Goal: Information Seeking & Learning: Learn about a topic

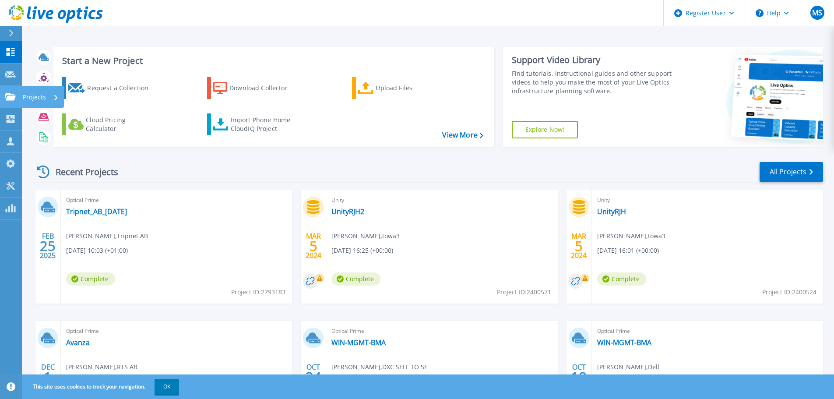
click at [9, 99] on icon at bounding box center [10, 96] width 11 height 7
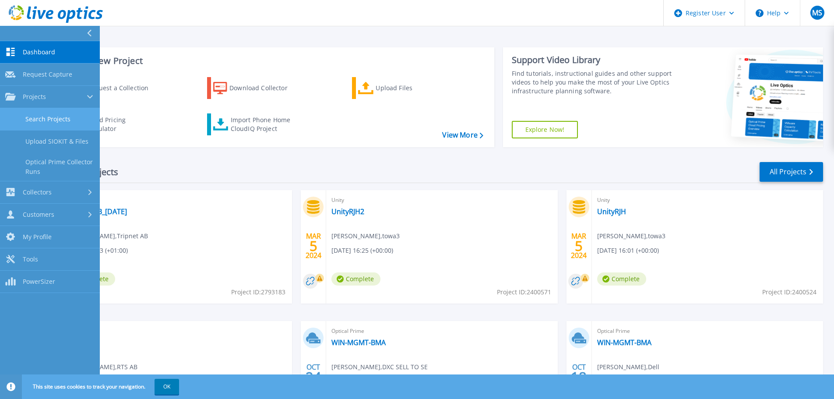
click at [29, 116] on link "Search Projects" at bounding box center [50, 119] width 100 height 22
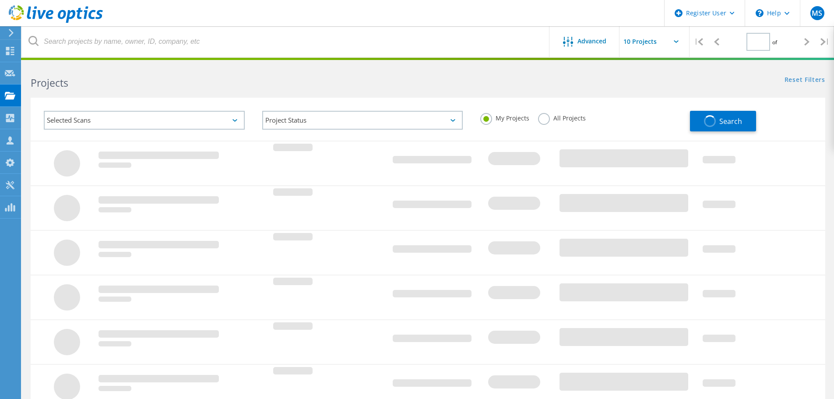
type input "1"
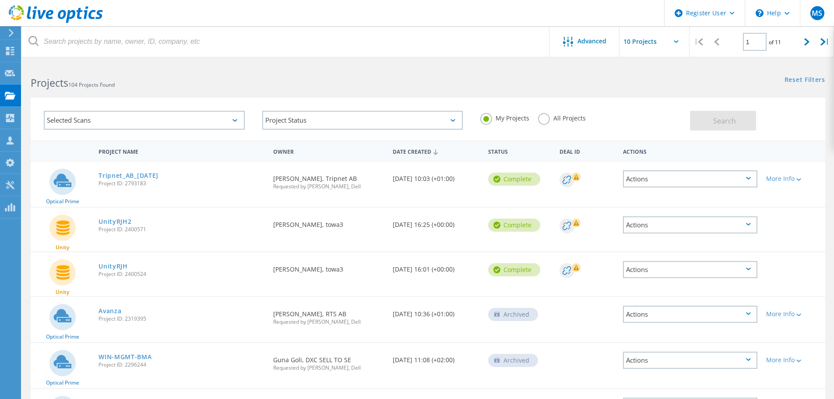
click at [550, 118] on label "All Projects" at bounding box center [562, 117] width 48 height 8
click at [0, 0] on input "All Projects" at bounding box center [0, 0] width 0 height 0
click at [694, 121] on button "Search" at bounding box center [723, 121] width 66 height 20
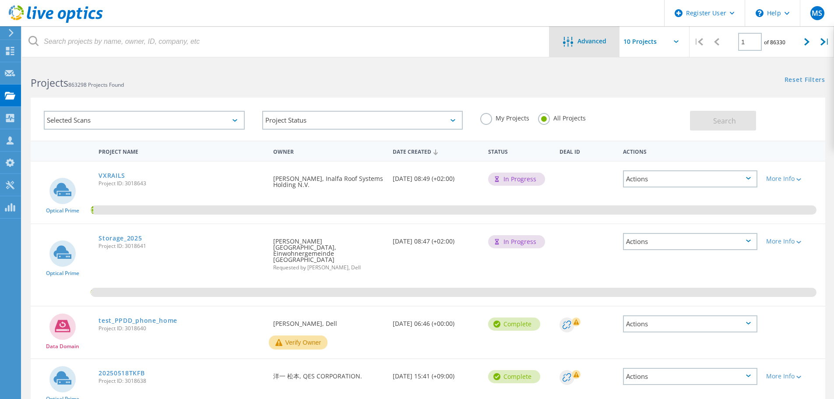
click at [592, 40] on span "Advanced" at bounding box center [592, 41] width 29 height 6
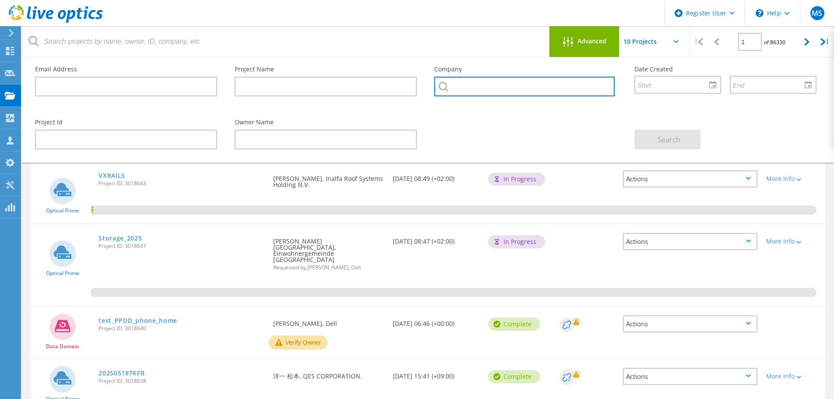
click at [464, 81] on input "text" at bounding box center [524, 87] width 180 height 20
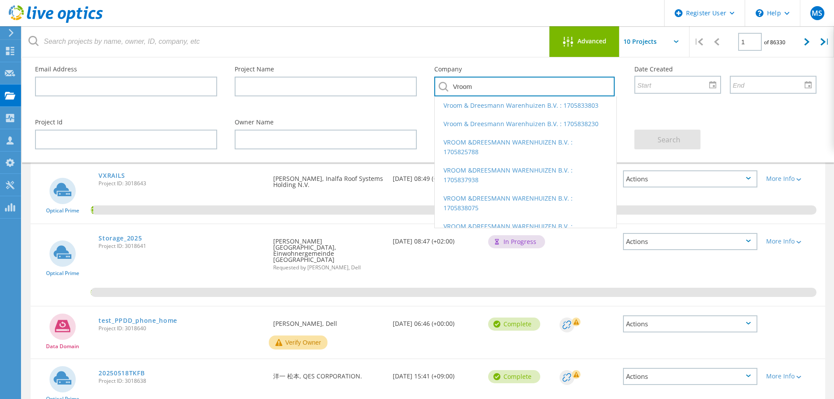
type input "Vroom"
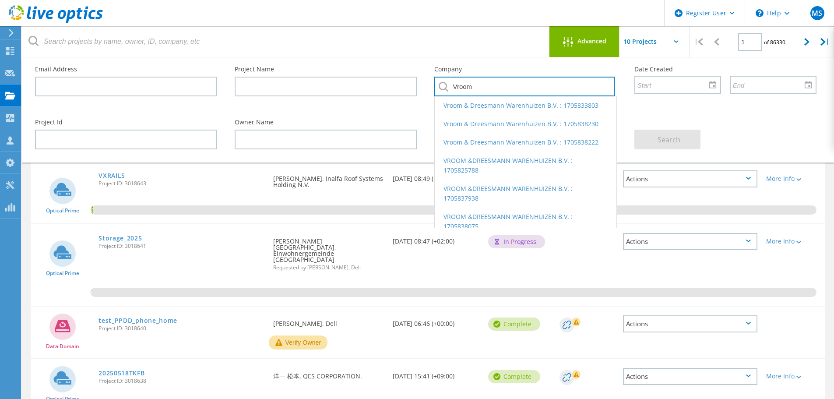
click at [484, 83] on input "Vroom" at bounding box center [524, 87] width 180 height 20
type input "ingrammicro"
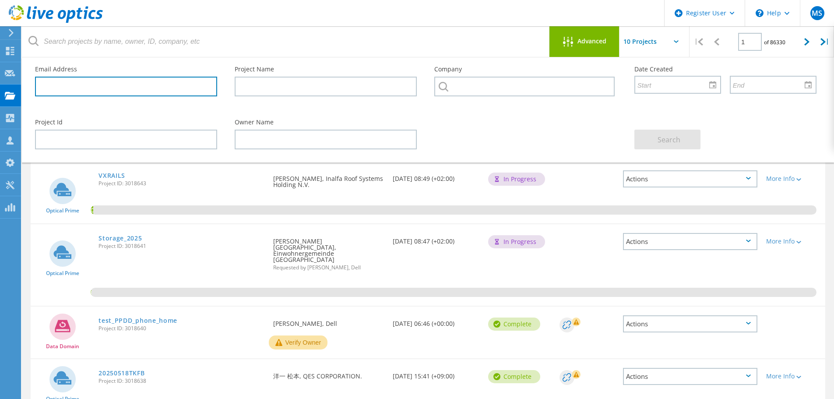
click at [170, 78] on input "text" at bounding box center [126, 87] width 182 height 20
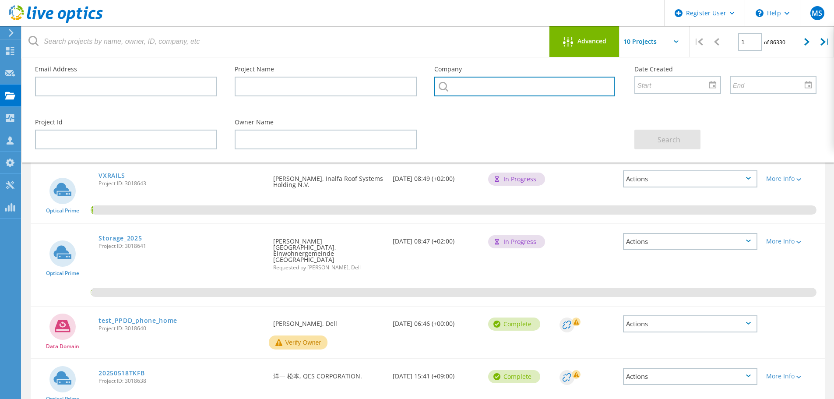
click at [535, 81] on input "text" at bounding box center [524, 87] width 180 height 20
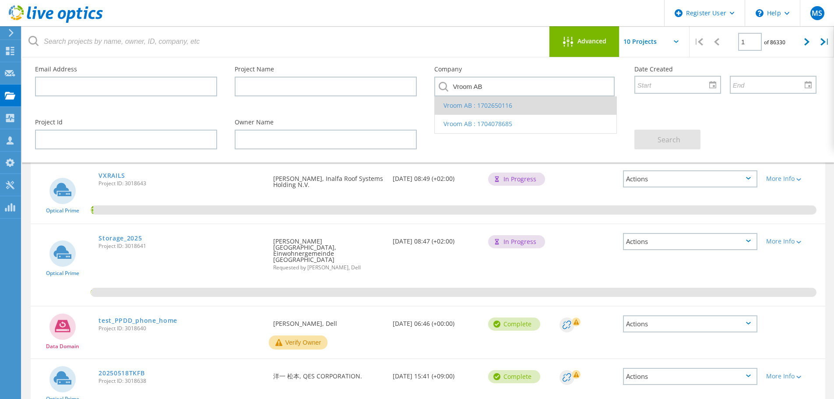
click at [490, 107] on li "Vroom AB : 1702650116" at bounding box center [525, 105] width 181 height 18
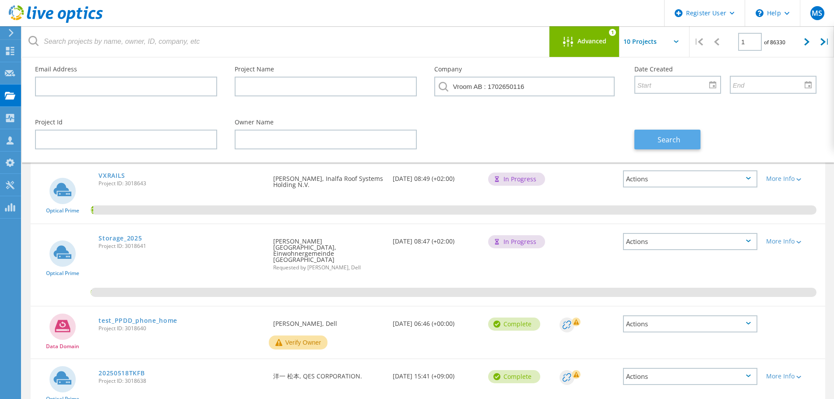
click at [675, 135] on span "Search" at bounding box center [669, 140] width 23 height 10
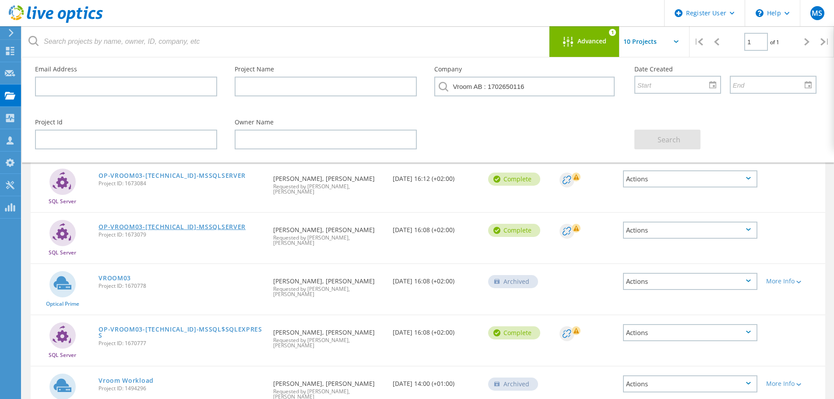
click at [160, 224] on link "OP-VROOM03-192.168.100.4-MSSQLSERVER" at bounding box center [172, 227] width 147 height 6
click at [197, 175] on link "OP-VROOM03-192.168.200.20-MSSQLSERVER" at bounding box center [172, 176] width 147 height 6
click at [561, 85] on input "Vroom AB : 1702650116" at bounding box center [524, 87] width 180 height 20
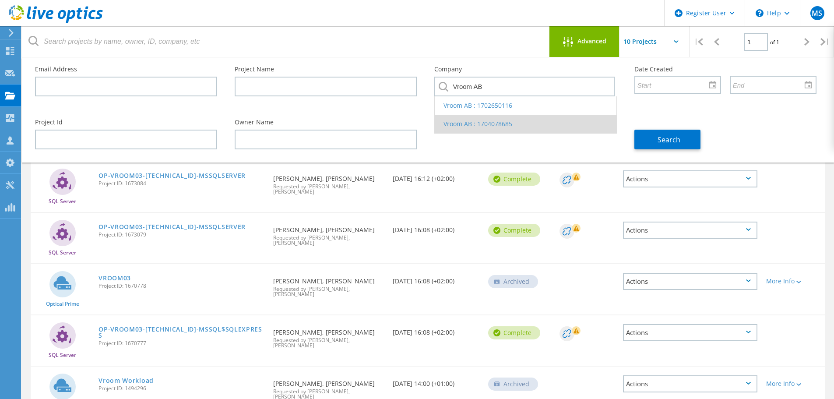
click at [522, 117] on li "Vroom AB : 1704078685" at bounding box center [525, 124] width 181 height 18
type input "Vroom AB : 1704078685"
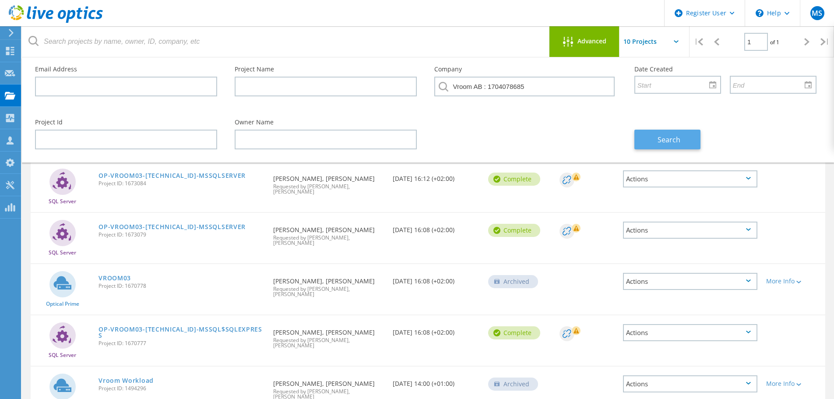
click at [653, 140] on button "Search" at bounding box center [667, 140] width 66 height 20
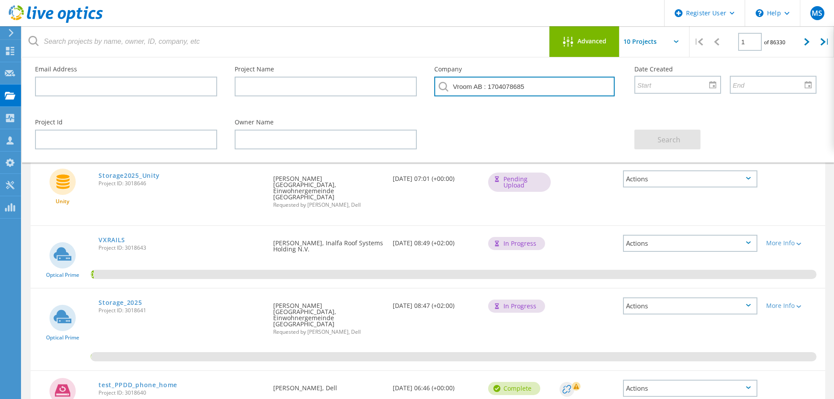
click at [584, 90] on input "Vroom AB : 1704078685" at bounding box center [524, 87] width 180 height 20
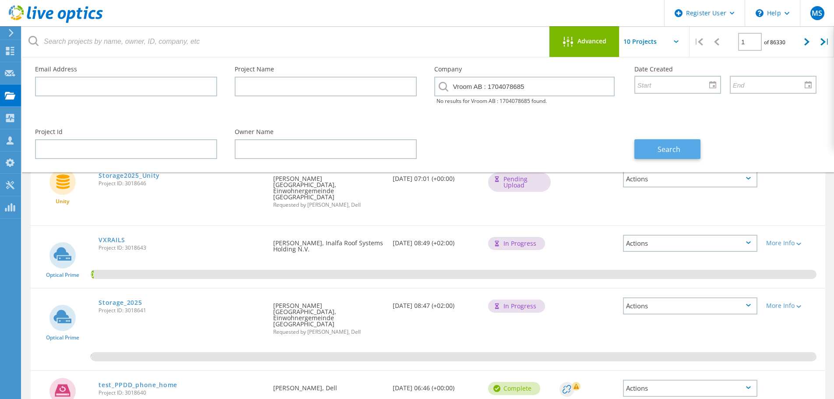
click at [649, 142] on button "Search" at bounding box center [667, 149] width 66 height 20
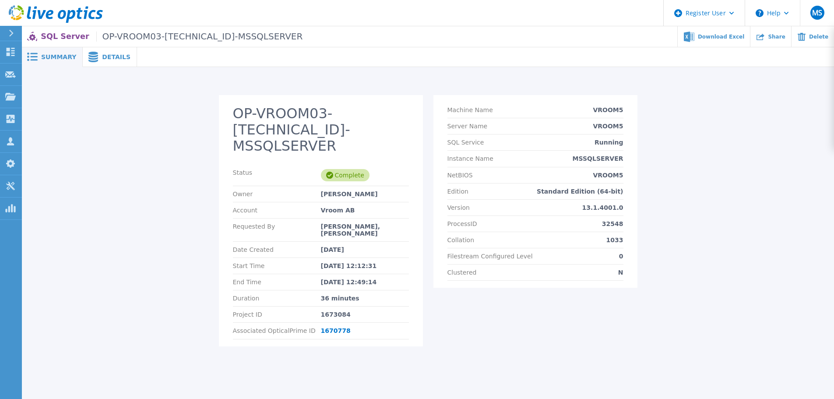
click at [113, 54] on span "Details" at bounding box center [116, 57] width 28 height 6
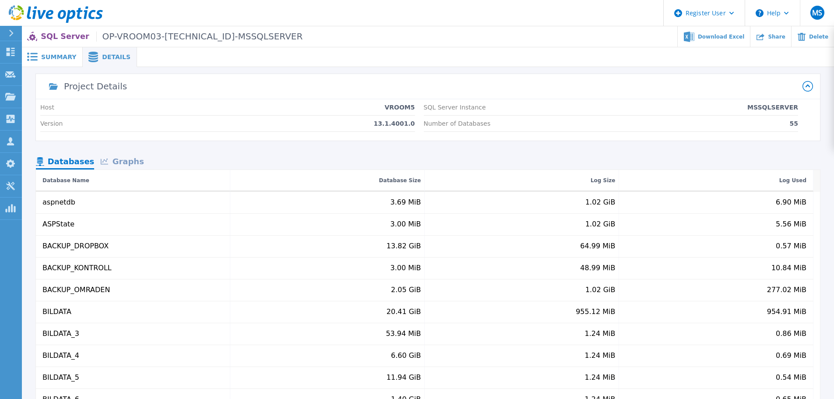
click at [117, 161] on div "Graphs" at bounding box center [122, 162] width 56 height 15
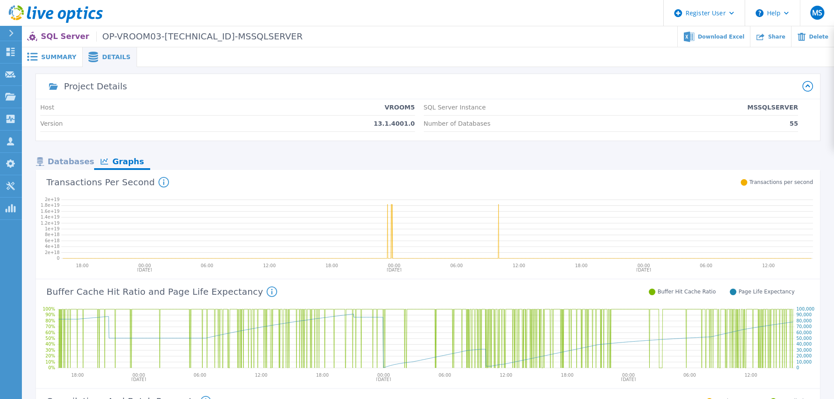
click at [267, 291] on icon at bounding box center [272, 291] width 11 height 11
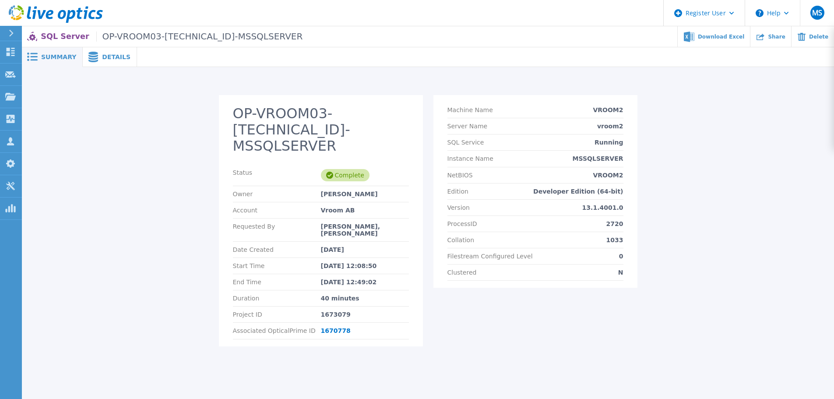
click at [117, 60] on span "Details" at bounding box center [116, 57] width 28 height 6
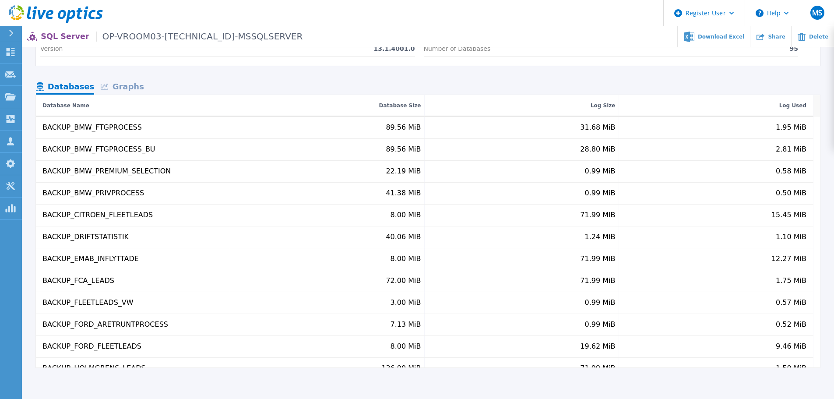
scroll to position [76, 0]
click at [113, 81] on div "Graphs" at bounding box center [122, 85] width 56 height 15
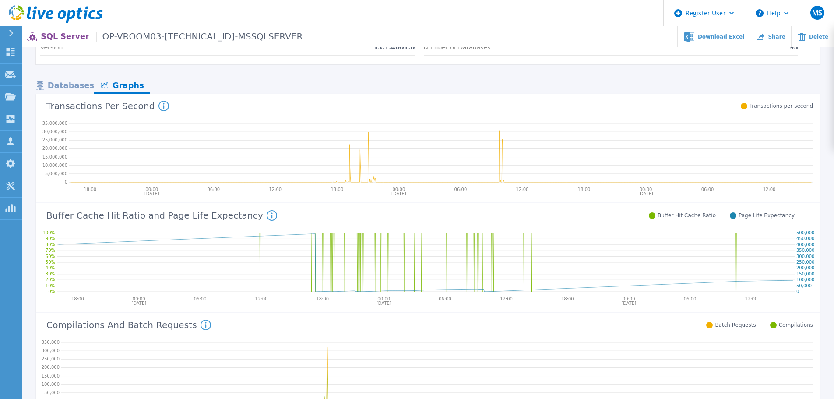
scroll to position [92, 0]
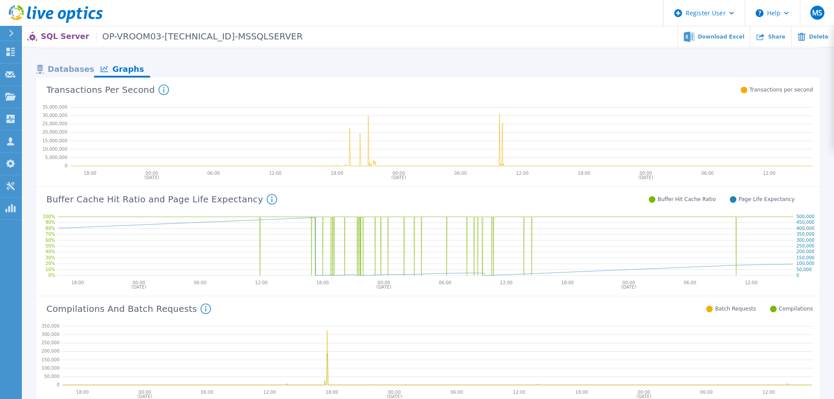
click at [159, 88] on icon at bounding box center [164, 90] width 11 height 11
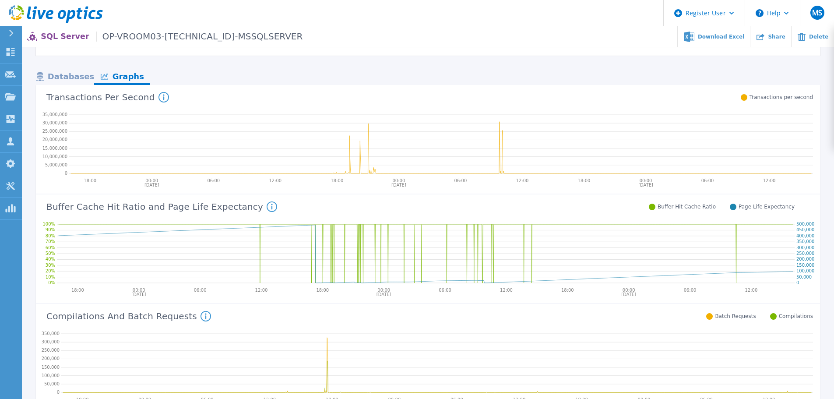
scroll to position [86, 0]
click at [370, 136] on icon at bounding box center [441, 142] width 744 height 70
drag, startPoint x: 49, startPoint y: 97, endPoint x: 136, endPoint y: 97, distance: 86.7
click at [136, 97] on h4 "Transactions Per Second Shows the amount of transactions per second of the SQL …" at bounding box center [107, 96] width 123 height 11
drag, startPoint x: 142, startPoint y: 99, endPoint x: 33, endPoint y: 96, distance: 109.1
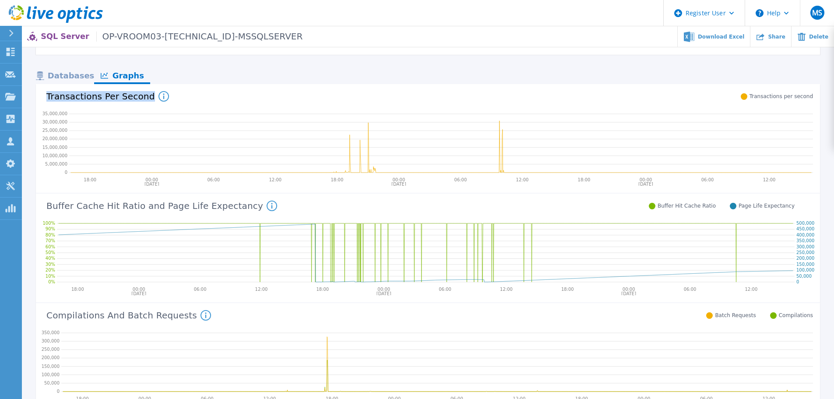
click at [33, 96] on div "Project Details Host VROOM2 Version 13.1.4001.0 SQL Server Instance MSSQLSERVER…" at bounding box center [428, 309] width 812 height 643
copy h4 "Transactions Per Second"
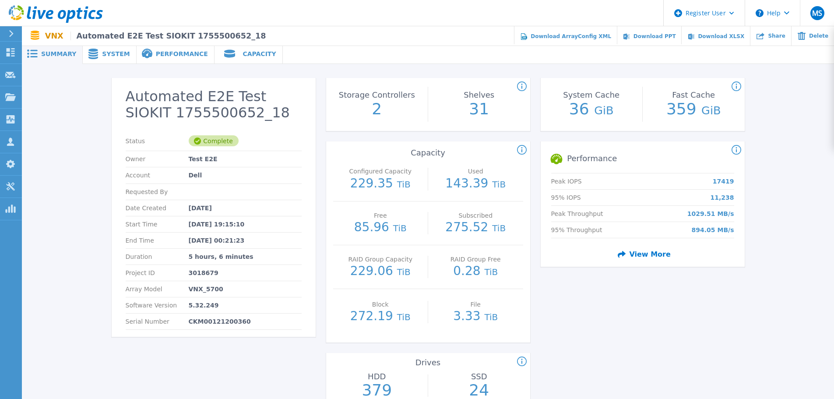
click at [158, 52] on span "Performance" at bounding box center [182, 54] width 52 height 6
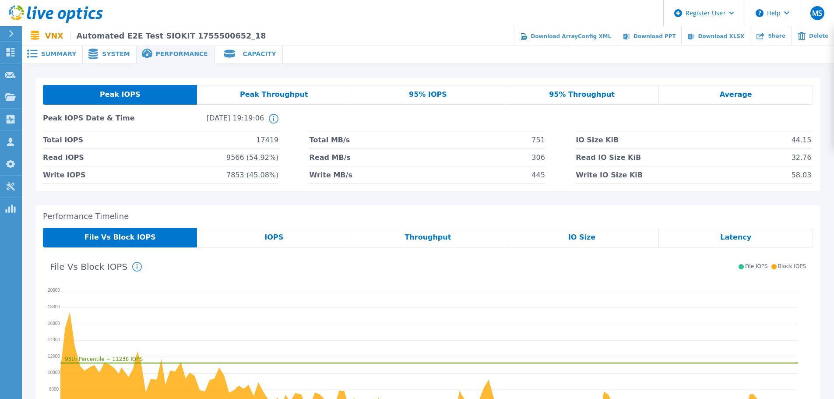
click at [243, 53] on span "Capacity" at bounding box center [259, 54] width 33 height 6
